Goal: Information Seeking & Learning: Learn about a topic

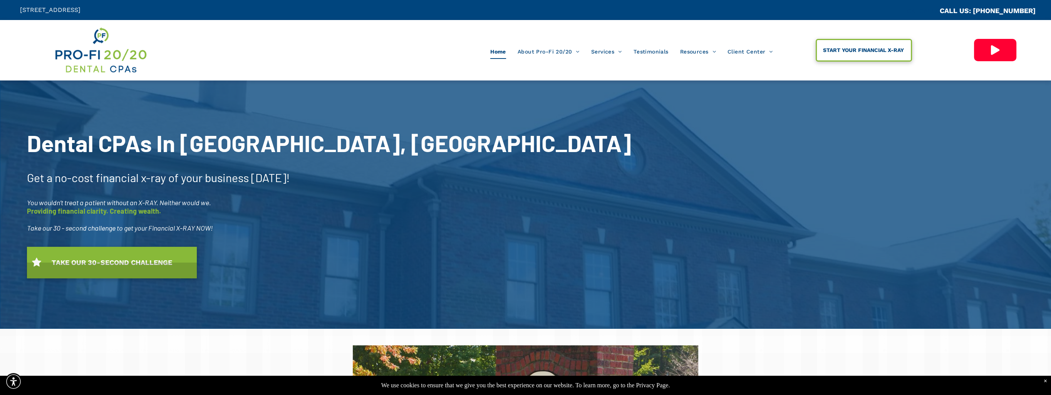
click at [847, 50] on span "START YOUR FINANCIAL X-RAY" at bounding box center [863, 50] width 86 height 14
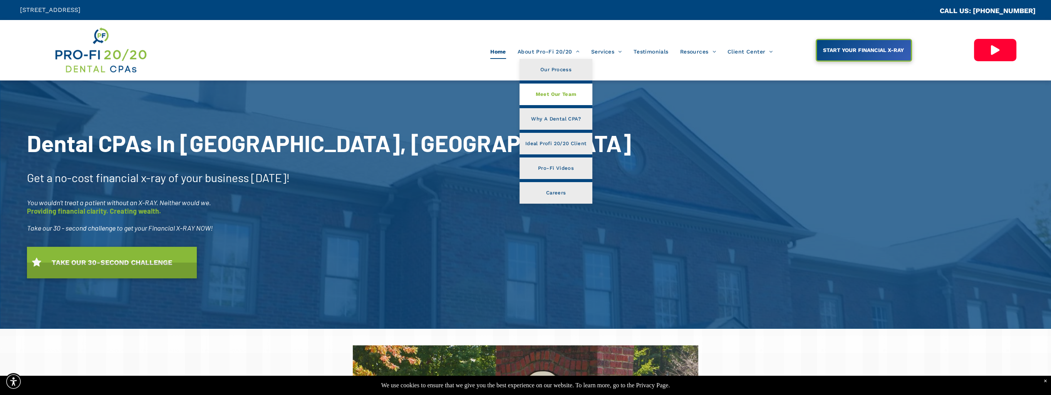
click at [543, 92] on span "Meet Our Team" at bounding box center [555, 94] width 41 height 10
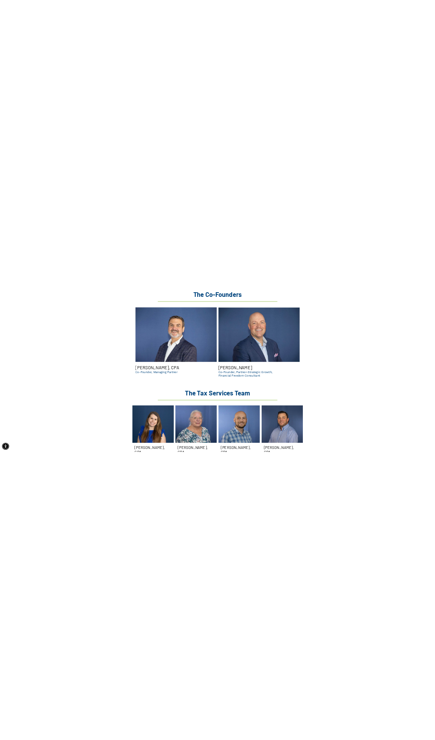
scroll to position [886, 0]
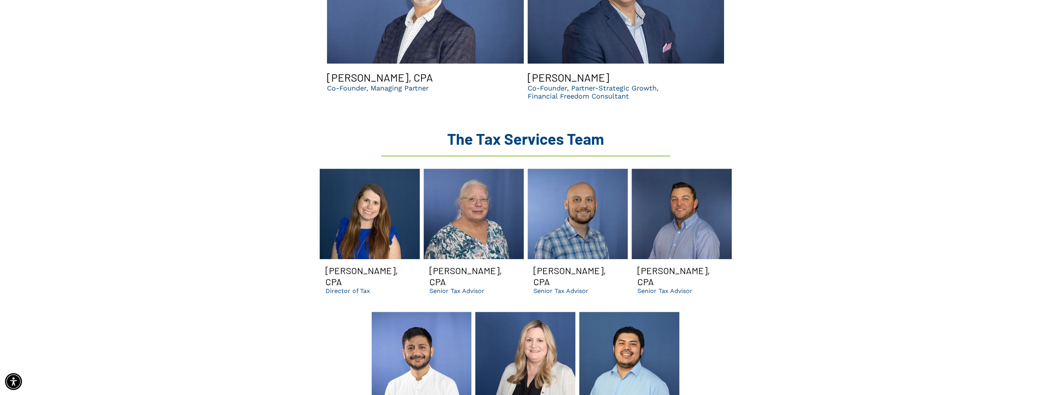
click at [479, 201] on link "Jamie smiling | Dental CPA firm in GA for bookkeeping, managerial accounting, t…" at bounding box center [474, 214] width 100 height 90
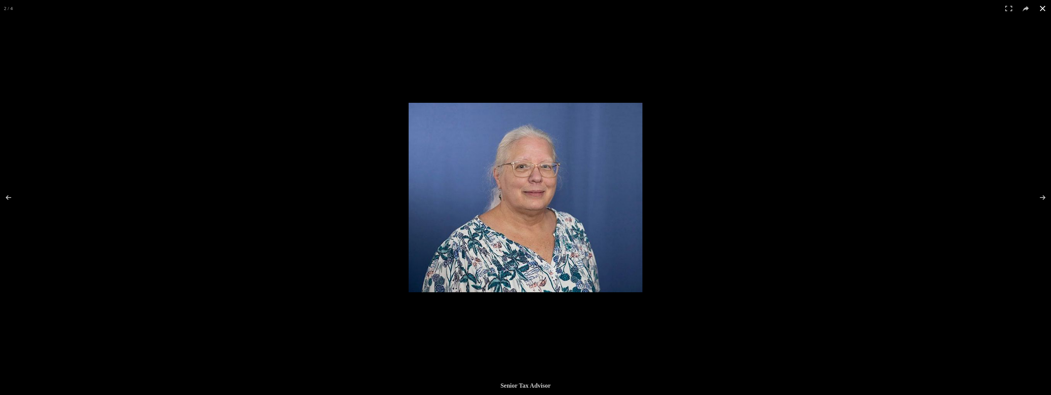
click at [1045, 11] on button at bounding box center [1042, 8] width 17 height 17
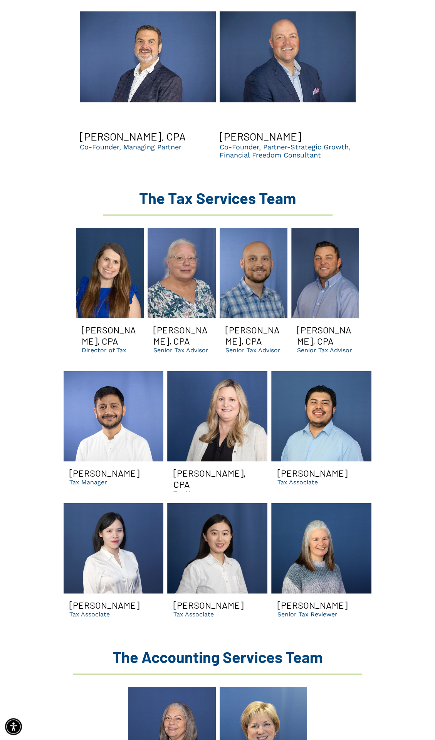
click at [181, 267] on link "Jamie smiling | Dental CPA firm in GA for bookkeeping, managerial accounting, t…" at bounding box center [181, 273] width 68 height 90
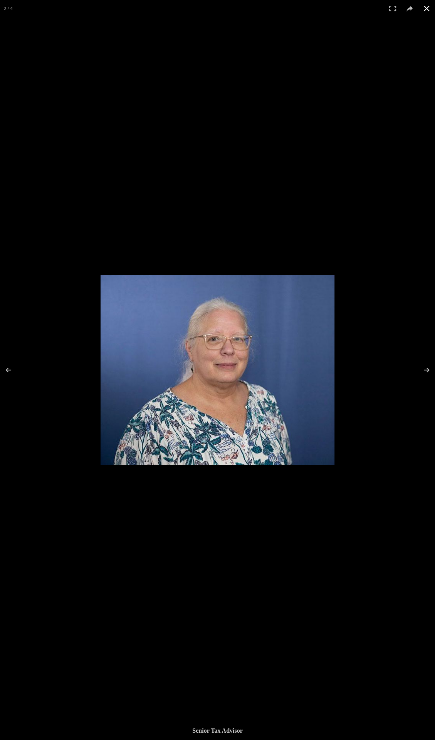
click at [427, 8] on button at bounding box center [426, 8] width 17 height 17
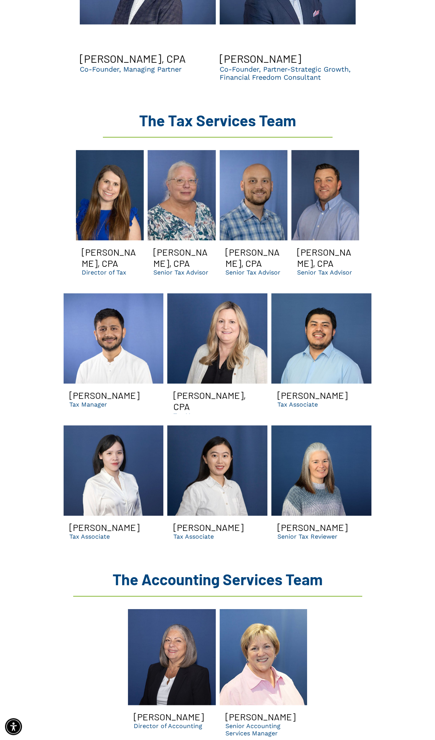
scroll to position [963, 0]
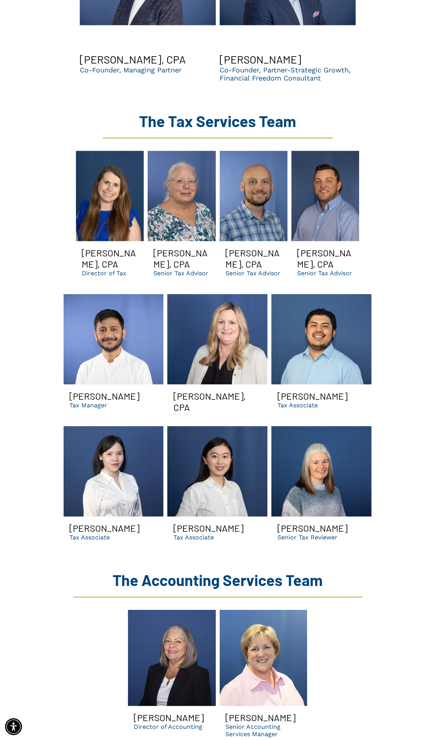
click at [333, 172] on link "Man in light blue shirt smiles in front of a solid blue backdrop." at bounding box center [325, 196] width 68 height 90
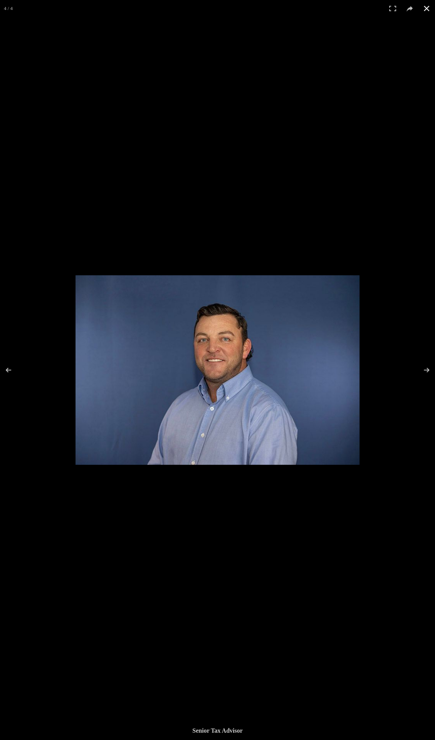
click at [213, 395] on div at bounding box center [292, 645] width 435 height 740
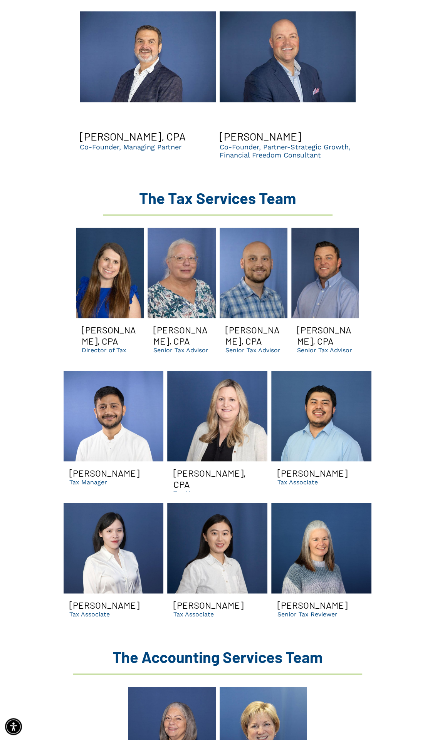
scroll to position [693, 0]
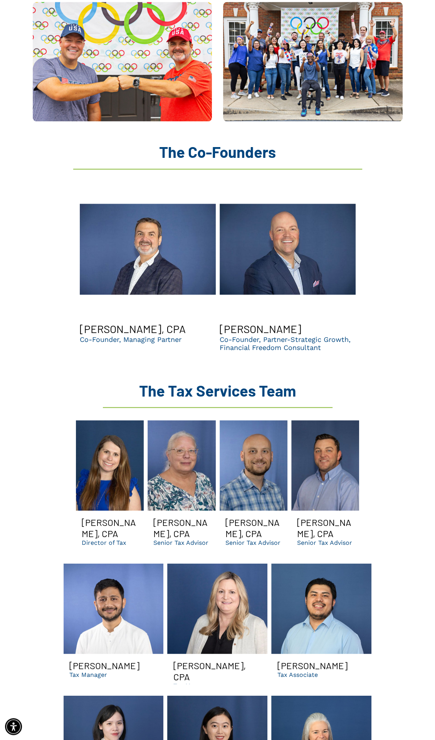
click at [306, 227] on link "Chris Sands smiling | Top dental support organization | CPA firm in GA" at bounding box center [287, 249] width 136 height 135
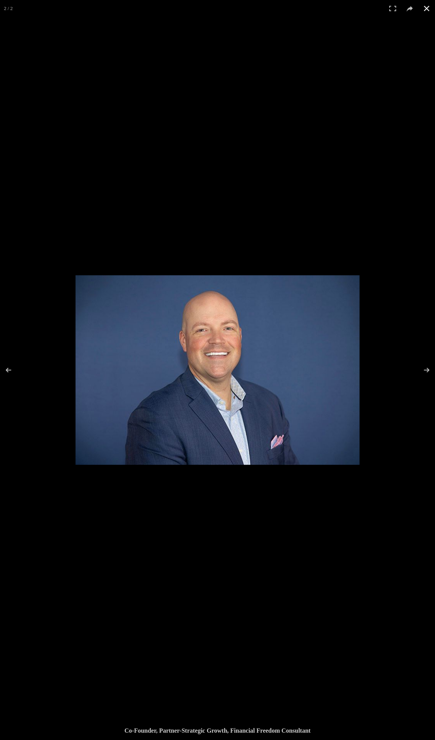
click at [426, 7] on button at bounding box center [426, 8] width 17 height 17
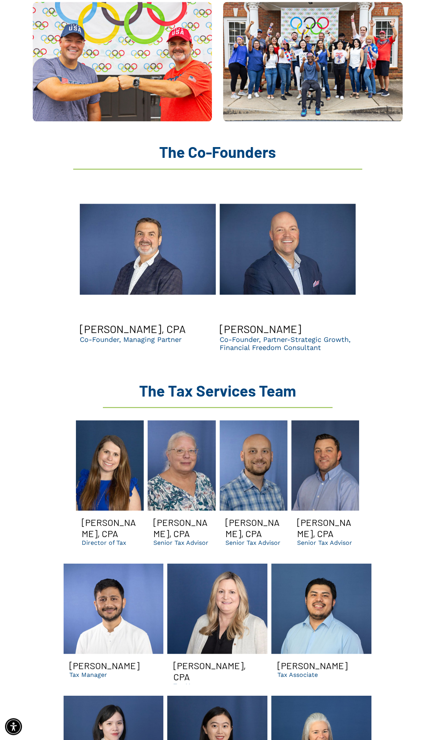
click at [151, 241] on link "Brent Saunier | CPA | Top dental accountants in GA" at bounding box center [148, 249] width 136 height 135
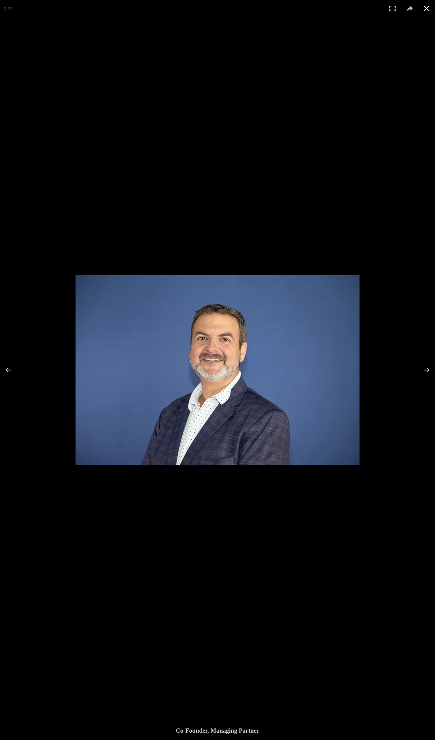
click at [427, 2] on button at bounding box center [426, 8] width 17 height 17
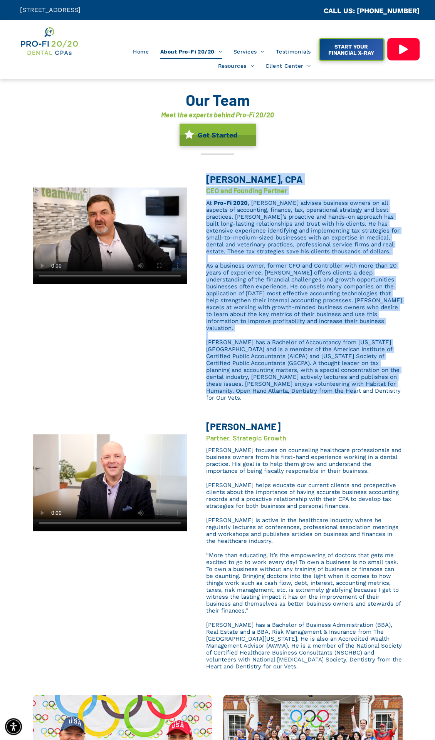
drag, startPoint x: 206, startPoint y: 172, endPoint x: 362, endPoint y: 384, distance: 262.7
click at [362, 384] on div "Brent L. Saunier, CPA CEO and Founding Partner At Pro-Fi 2020 , Brent advises b…" at bounding box center [295, 290] width 216 height 230
drag, startPoint x: 362, startPoint y: 384, endPoint x: 353, endPoint y: 384, distance: 9.2
click at [353, 384] on div "Brent L. Saunier, CPA CEO and Founding Partner At Pro-Fi 2020 , Brent advises b…" at bounding box center [295, 290] width 216 height 230
click at [352, 377] on span "Brent has a Bachelor of Accountancy from Georgia State University and is a memb…" at bounding box center [303, 370] width 194 height 62
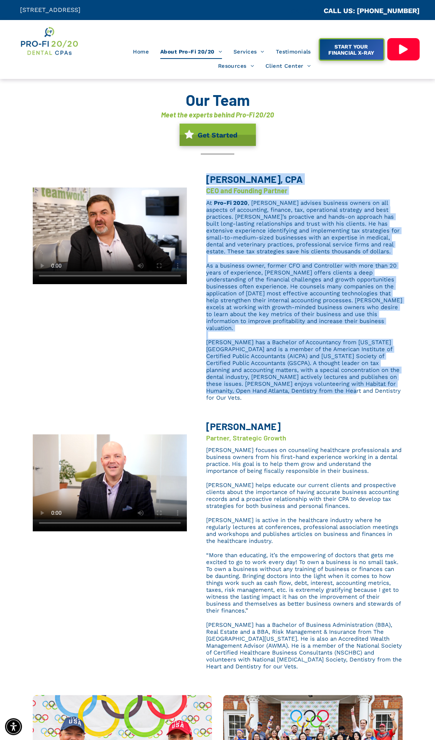
click at [357, 380] on p "Brent has a Bachelor of Accountancy from Georgia State University and is a memb…" at bounding box center [304, 370] width 196 height 62
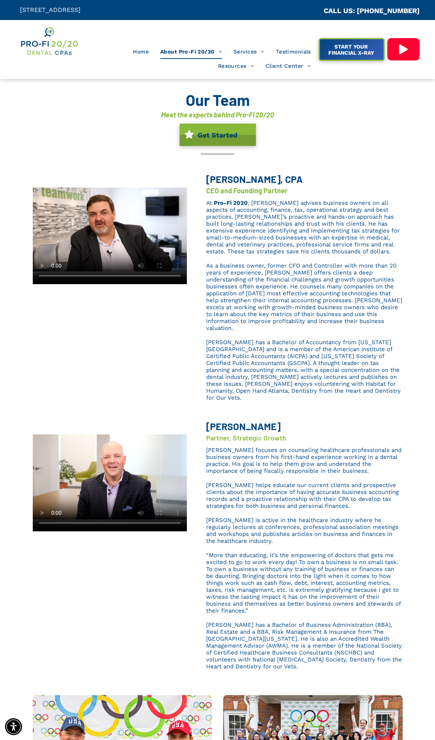
click at [353, 379] on p "Brent has a Bachelor of Accountancy from Georgia State University and is a memb…" at bounding box center [304, 370] width 196 height 62
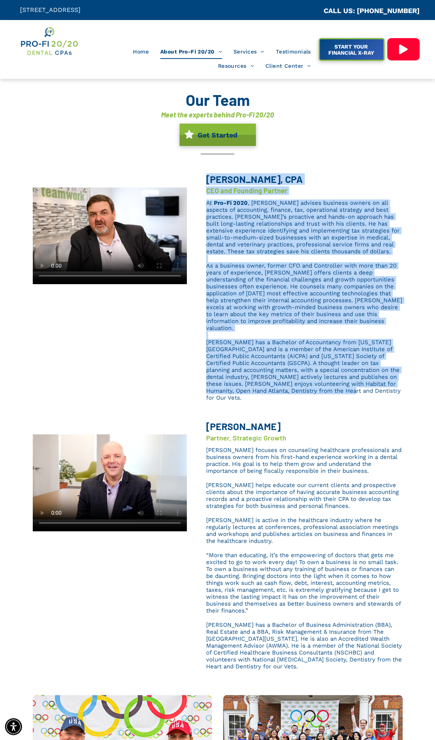
drag, startPoint x: 208, startPoint y: 179, endPoint x: 375, endPoint y: 383, distance: 264.3
click at [375, 383] on div "Brent L. Saunier, CPA CEO and Founding Partner At Pro-Fi 2020 , Brent advises b…" at bounding box center [295, 290] width 216 height 230
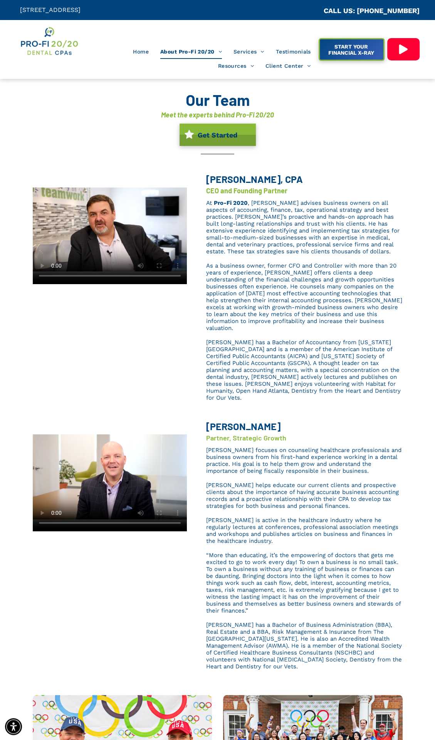
drag, startPoint x: 375, startPoint y: 383, endPoint x: 286, endPoint y: 399, distance: 91.1
click at [290, 395] on div "Chris Sands Partner, Strategic Growth Chris Sands focuses on counseling healthc…" at bounding box center [295, 544] width 216 height 260
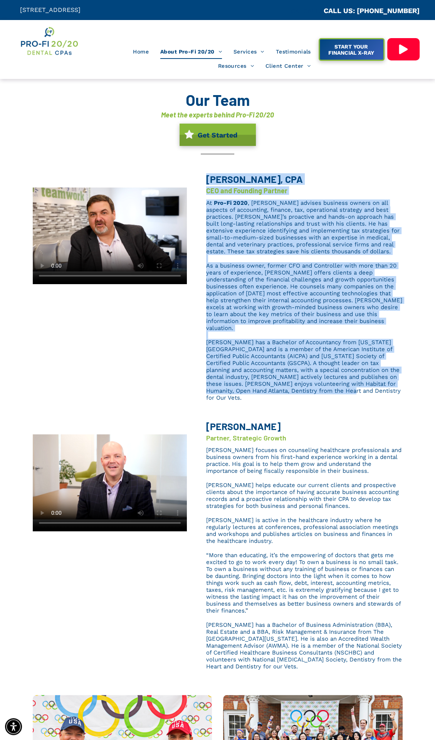
drag, startPoint x: 206, startPoint y: 177, endPoint x: 387, endPoint y: 386, distance: 276.0
click at [387, 386] on div "Brent L. Saunier, CPA CEO and Founding Partner At Pro-Fi 2020 , Brent advises b…" at bounding box center [295, 290] width 216 height 230
click at [259, 331] on p at bounding box center [304, 334] width 196 height 7
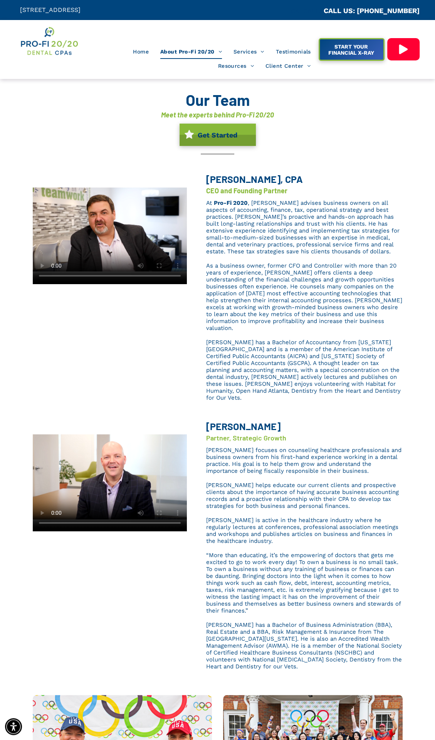
click at [322, 168] on div "Brent L. Saunier, CPA CEO and Founding Partner At Pro-Fi 2020 , Brent advises b…" at bounding box center [217, 290] width 435 height 248
click at [273, 259] on p at bounding box center [304, 258] width 196 height 7
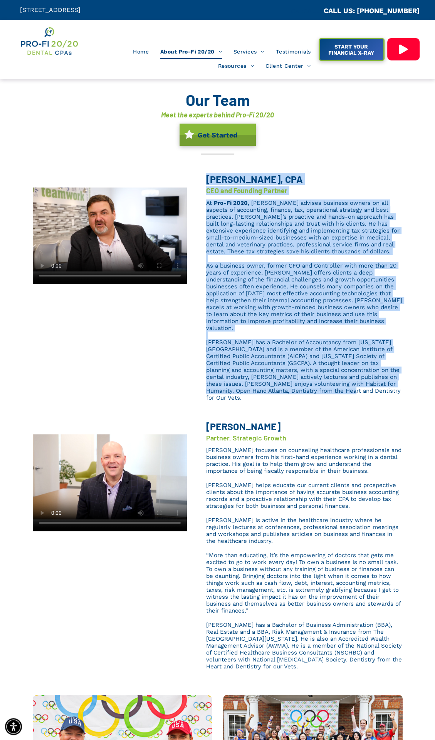
drag, startPoint x: 208, startPoint y: 181, endPoint x: 359, endPoint y: 386, distance: 254.6
click at [359, 386] on div "Brent L. Saunier, CPA CEO and Founding Partner At Pro-Fi 2020 , Brent advises b…" at bounding box center [295, 290] width 216 height 230
drag, startPoint x: 359, startPoint y: 386, endPoint x: 289, endPoint y: 328, distance: 91.0
click at [289, 331] on p at bounding box center [304, 334] width 196 height 7
click at [190, 314] on div "Brent L. Saunier, CPA CEO and Founding Partner At Pro-Fi 2020 , Brent advises b…" at bounding box center [295, 290] width 216 height 230
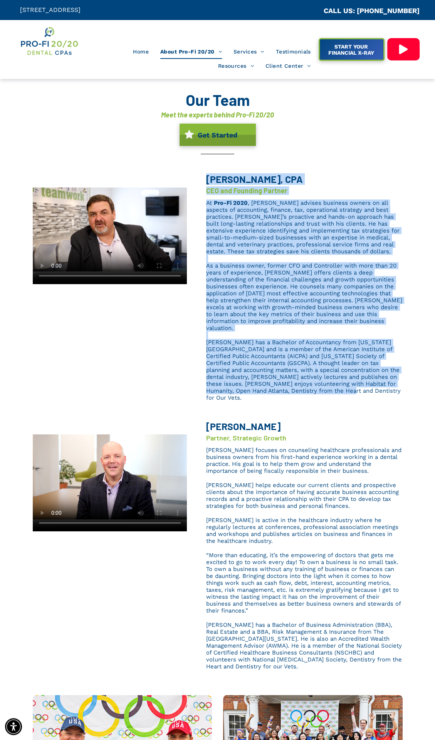
click at [307, 196] on div "Brent L. Saunier, CPA CEO and Founding Partner At Pro-Fi 2020 , Brent advises b…" at bounding box center [295, 290] width 216 height 230
drag, startPoint x: 204, startPoint y: 182, endPoint x: 374, endPoint y: 381, distance: 261.6
click at [374, 381] on div "Brent L. Saunier, CPA CEO and Founding Partner At Pro-Fi 2020 , Brent advises b…" at bounding box center [295, 290] width 216 height 230
click at [266, 255] on p at bounding box center [304, 258] width 196 height 7
click at [222, 195] on div "Brent L. Saunier, CPA CEO and Founding Partner At Pro-Fi 2020 , Brent advises b…" at bounding box center [295, 290] width 216 height 230
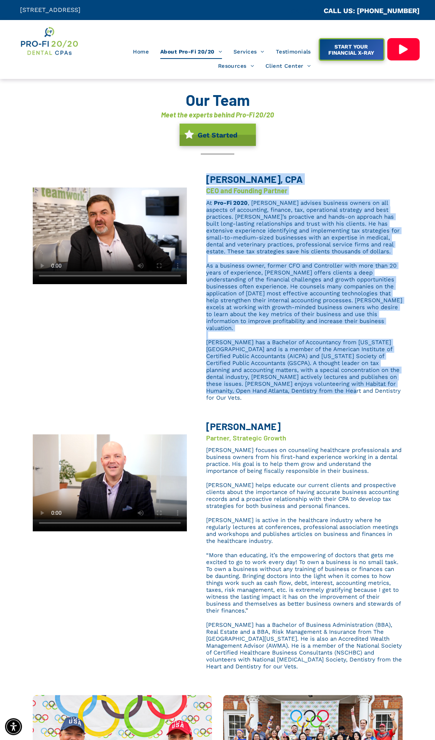
click at [214, 177] on span "Brent L. Saunier, CPA" at bounding box center [254, 179] width 97 height 12
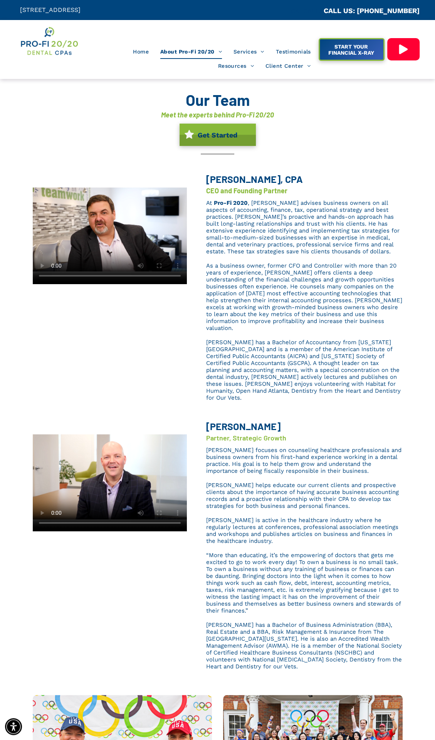
click at [208, 178] on span "Brent L. Saunier, CPA" at bounding box center [254, 179] width 97 height 12
drag, startPoint x: 206, startPoint y: 180, endPoint x: 323, endPoint y: 193, distance: 118.1
click at [323, 193] on div "Brent L. Saunier, CPA CEO and Founding Partner At Pro-Fi 2020 , Brent advises b…" at bounding box center [295, 290] width 216 height 230
drag, startPoint x: 323, startPoint y: 193, endPoint x: 296, endPoint y: 199, distance: 28.5
click at [301, 199] on span ", Brent advises business owners on all aspects of accounting, finance, tax, ope…" at bounding box center [302, 226] width 193 height 55
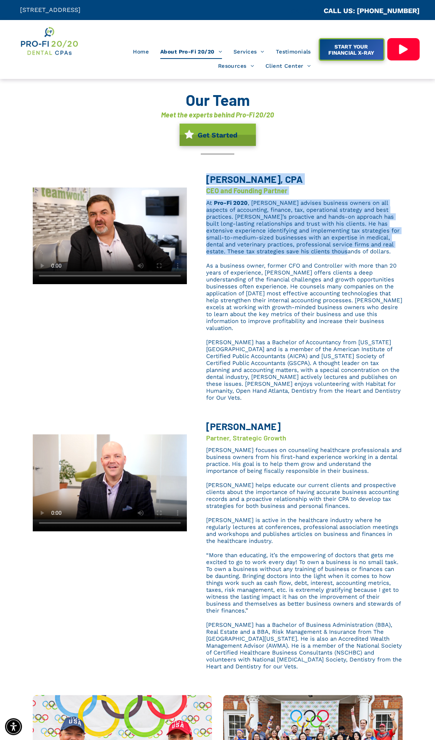
drag, startPoint x: 205, startPoint y: 182, endPoint x: 354, endPoint y: 252, distance: 164.7
click at [354, 252] on div "Brent L. Saunier, CPA CEO and Founding Partner At Pro-Fi 2020 , Brent advises b…" at bounding box center [295, 290] width 216 height 230
click at [219, 176] on span "Brent L. Saunier, CPA" at bounding box center [254, 179] width 97 height 12
click at [306, 189] on h4 "CEO and Founding Partner" at bounding box center [304, 191] width 196 height 10
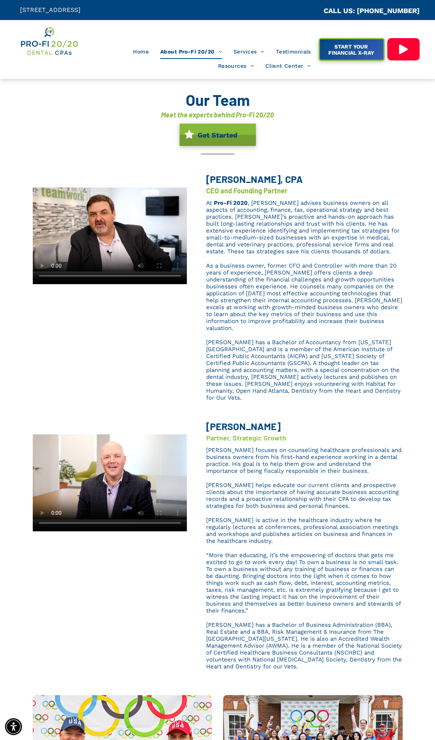
click at [306, 177] on h3 "Brent L. Saunier, CPA" at bounding box center [281, 179] width 150 height 12
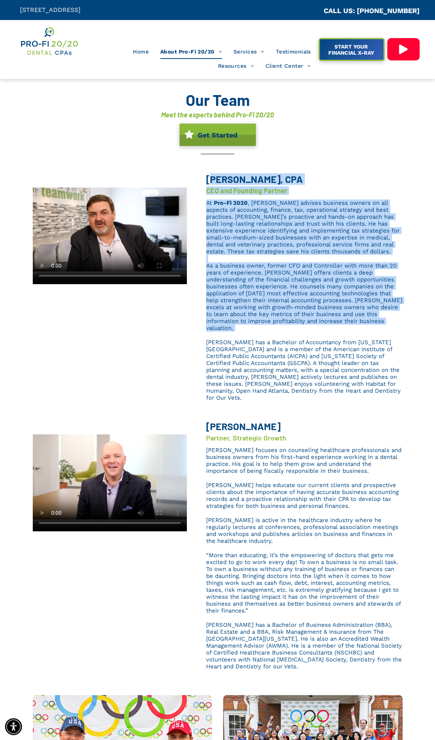
drag, startPoint x: 209, startPoint y: 179, endPoint x: 368, endPoint y: 323, distance: 214.8
click at [368, 323] on div "Brent L. Saunier, CPA CEO and Founding Partner At Pro-Fi 2020 , Brent advises b…" at bounding box center [295, 290] width 216 height 230
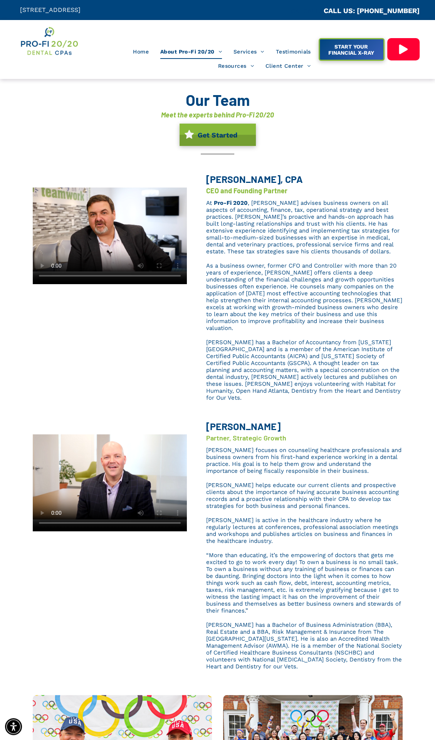
drag, startPoint x: 368, startPoint y: 323, endPoint x: 314, endPoint y: 340, distance: 56.4
click at [314, 340] on span "Brent has a Bachelor of Accountancy from Georgia State University and is a memb…" at bounding box center [303, 370] width 194 height 62
drag, startPoint x: 222, startPoint y: 266, endPoint x: 219, endPoint y: 251, distance: 15.3
click at [222, 266] on span "As a business owner, former CFO and Controller with more than 20 years of exper…" at bounding box center [304, 296] width 196 height 69
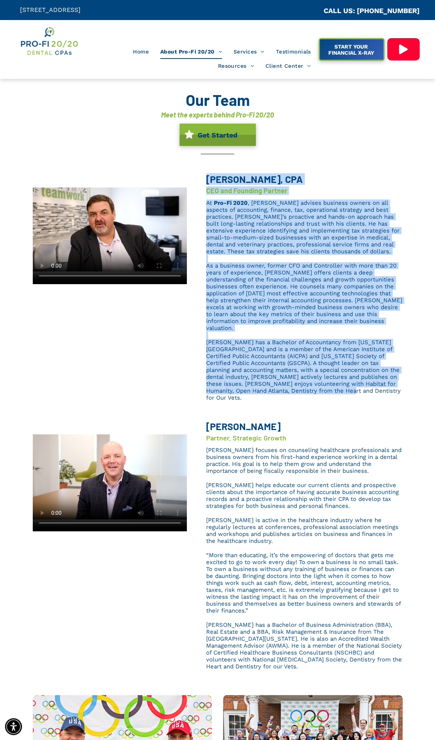
drag, startPoint x: 208, startPoint y: 179, endPoint x: 393, endPoint y: 386, distance: 277.6
click at [393, 386] on div "Brent L. Saunier, CPA CEO and Founding Partner At Pro-Fi 2020 , Brent advises b…" at bounding box center [295, 290] width 216 height 230
click at [255, 384] on div "Brent L. Saunier, CPA CEO and Founding Partner At Pro-Fi 2020 , Brent advises b…" at bounding box center [295, 290] width 216 height 230
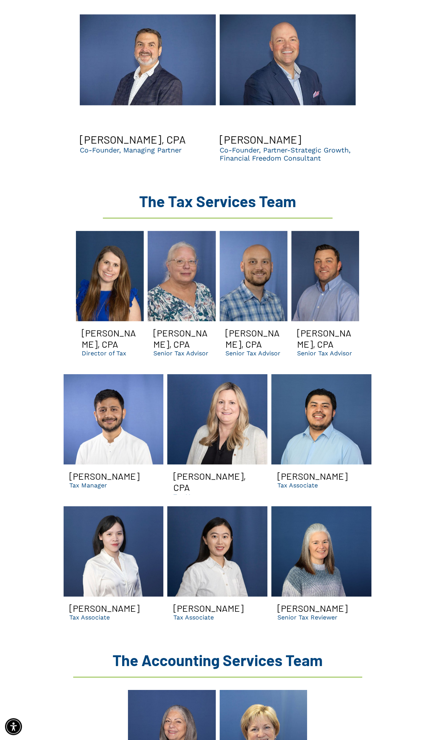
scroll to position [886, 0]
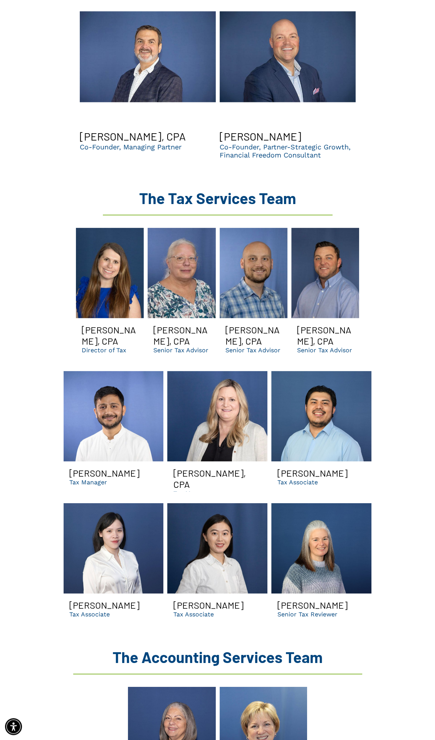
click at [312, 395] on link "Terri Smiling | senior dental tax reviewer | suwanee ga dso accountants" at bounding box center [321, 548] width 100 height 90
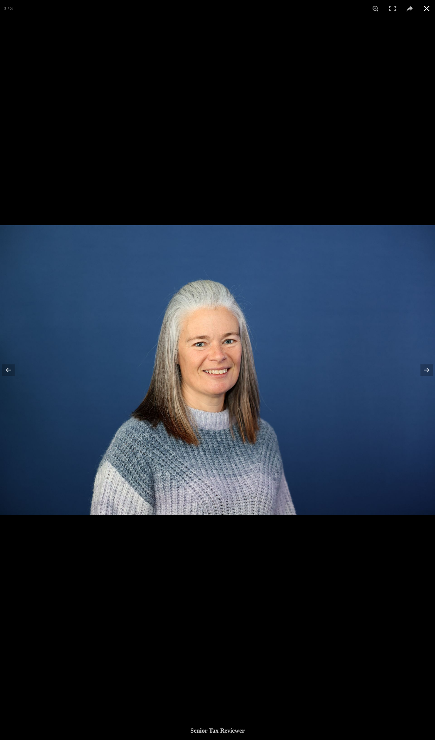
click at [425, 9] on button at bounding box center [426, 8] width 17 height 17
